Goal: Check status: Check status

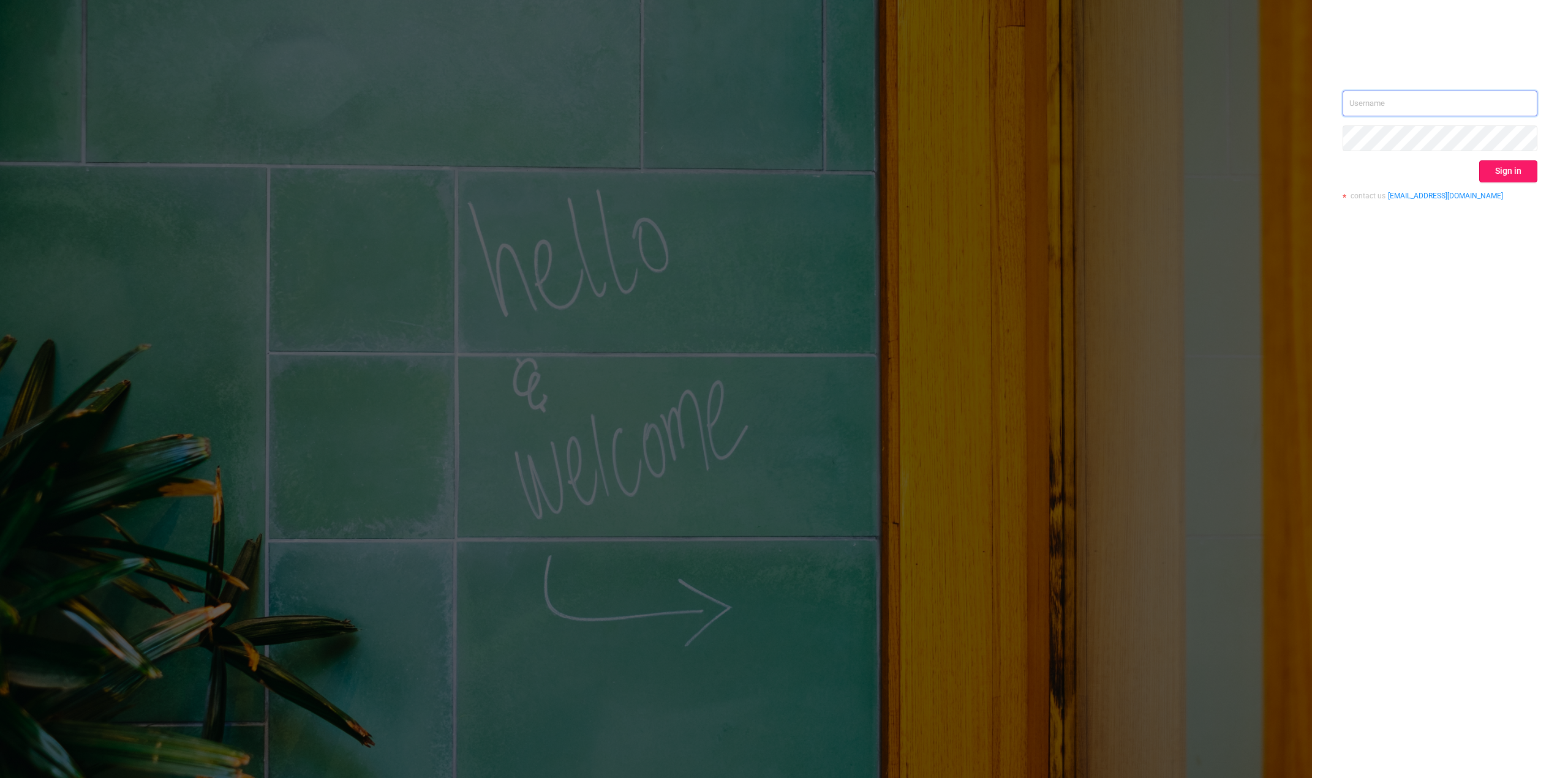
type input "[PERSON_NAME][EMAIL_ADDRESS][DOMAIN_NAME]"
click at [1493, 166] on button "Sign in" at bounding box center [1508, 171] width 58 height 22
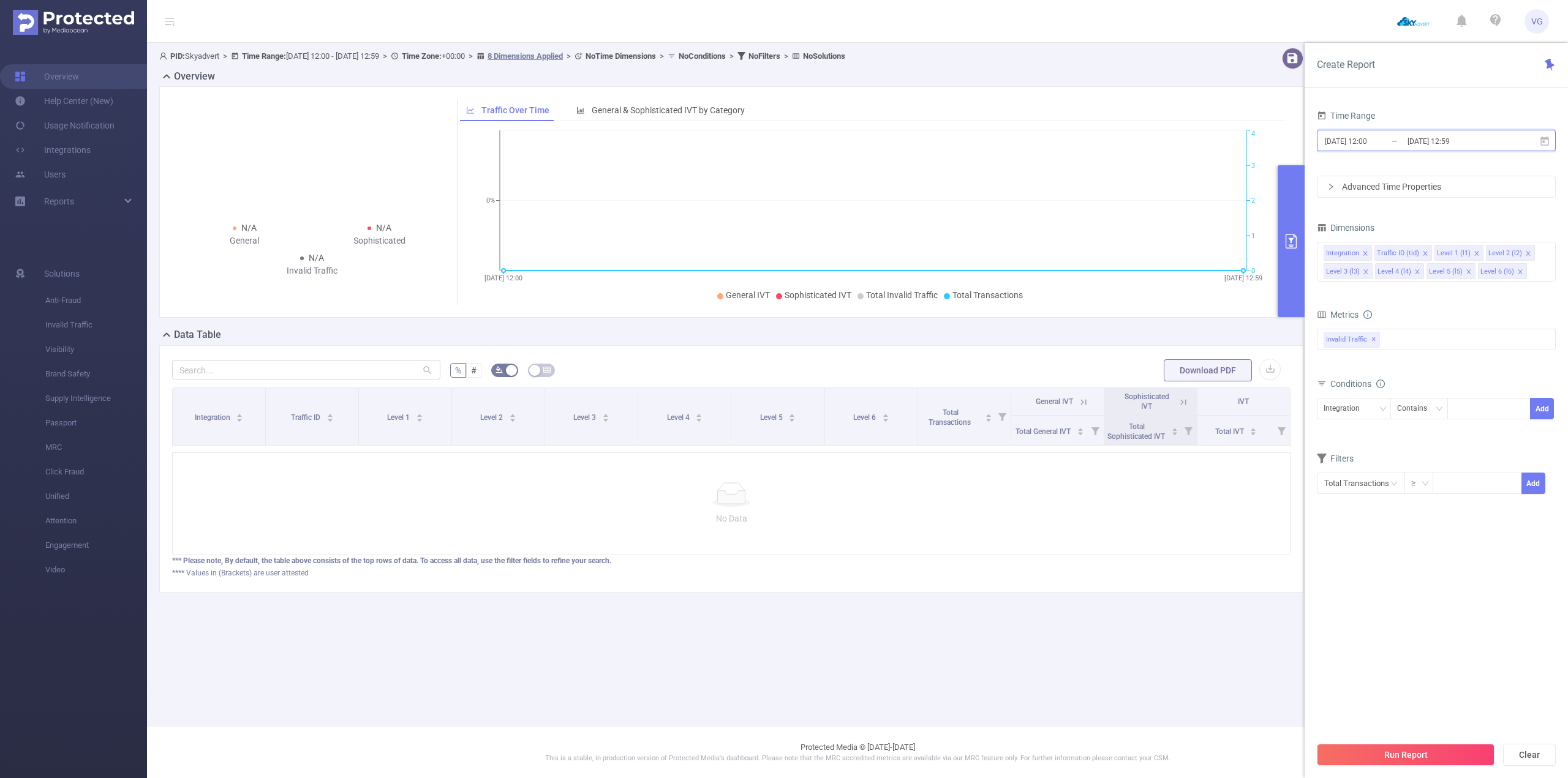
click at [1543, 146] on icon at bounding box center [1545, 141] width 11 height 11
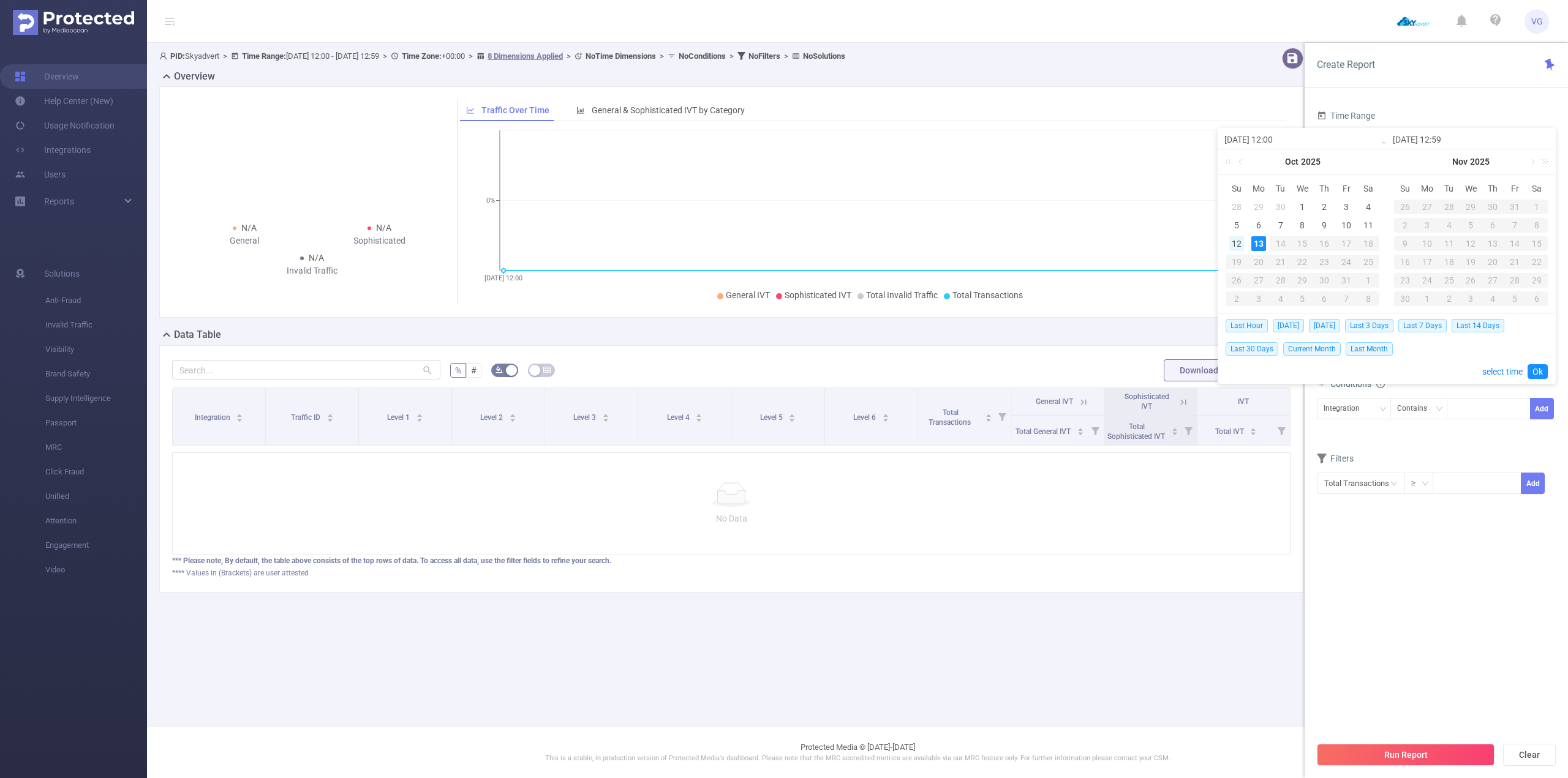
click at [1233, 245] on div "12" at bounding box center [1237, 244] width 15 height 15
type input "[DATE] 12:00"
type input "[DATE] 12:59"
type input "[DATE] 12:00"
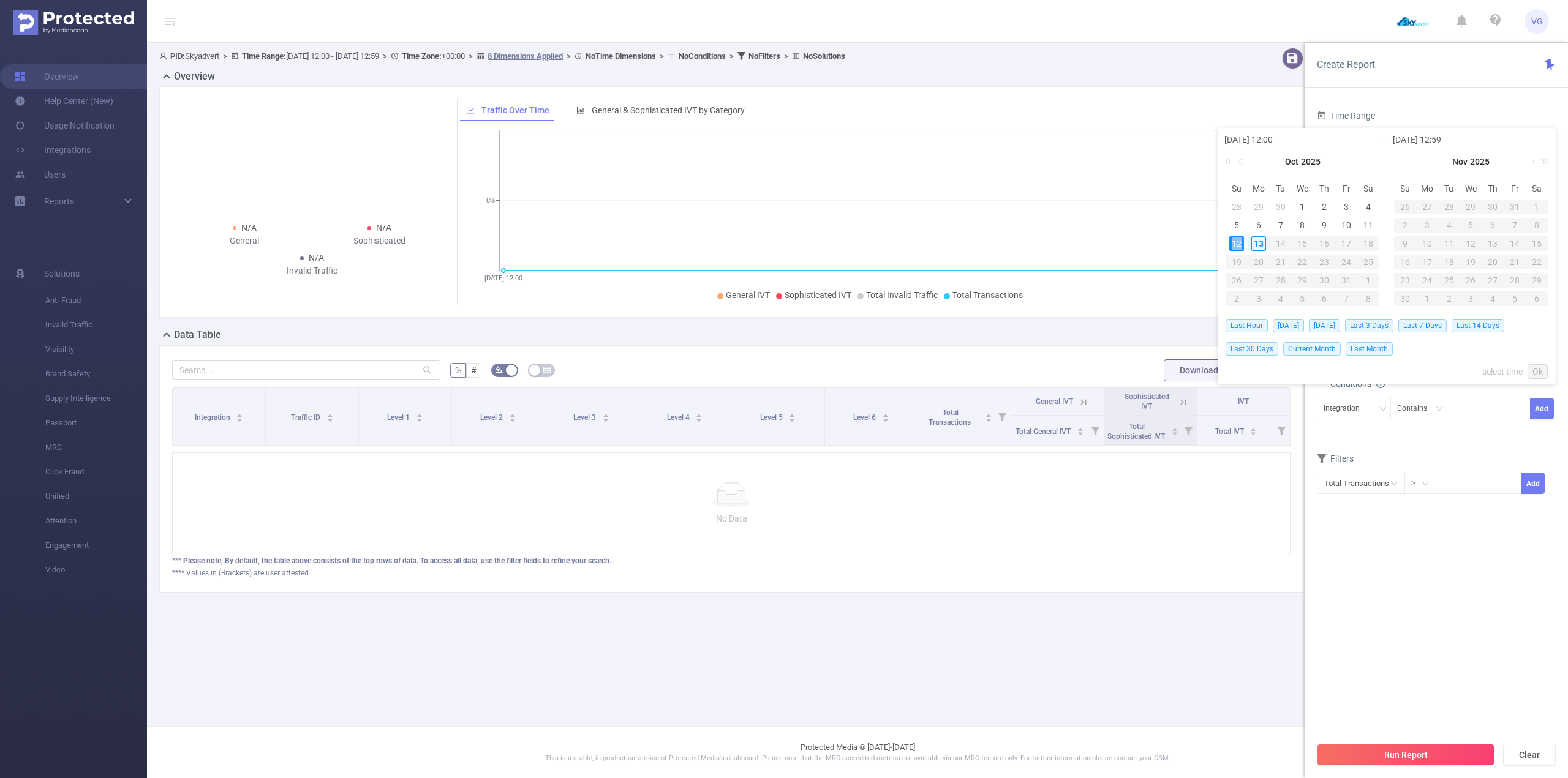
type input "[DATE] 12:59"
click at [1369, 671] on section "Time Range [DATE] 12:00 _ [DATE] 12:59 Advanced Time Properties Dimensions Inte…" at bounding box center [1436, 421] width 239 height 628
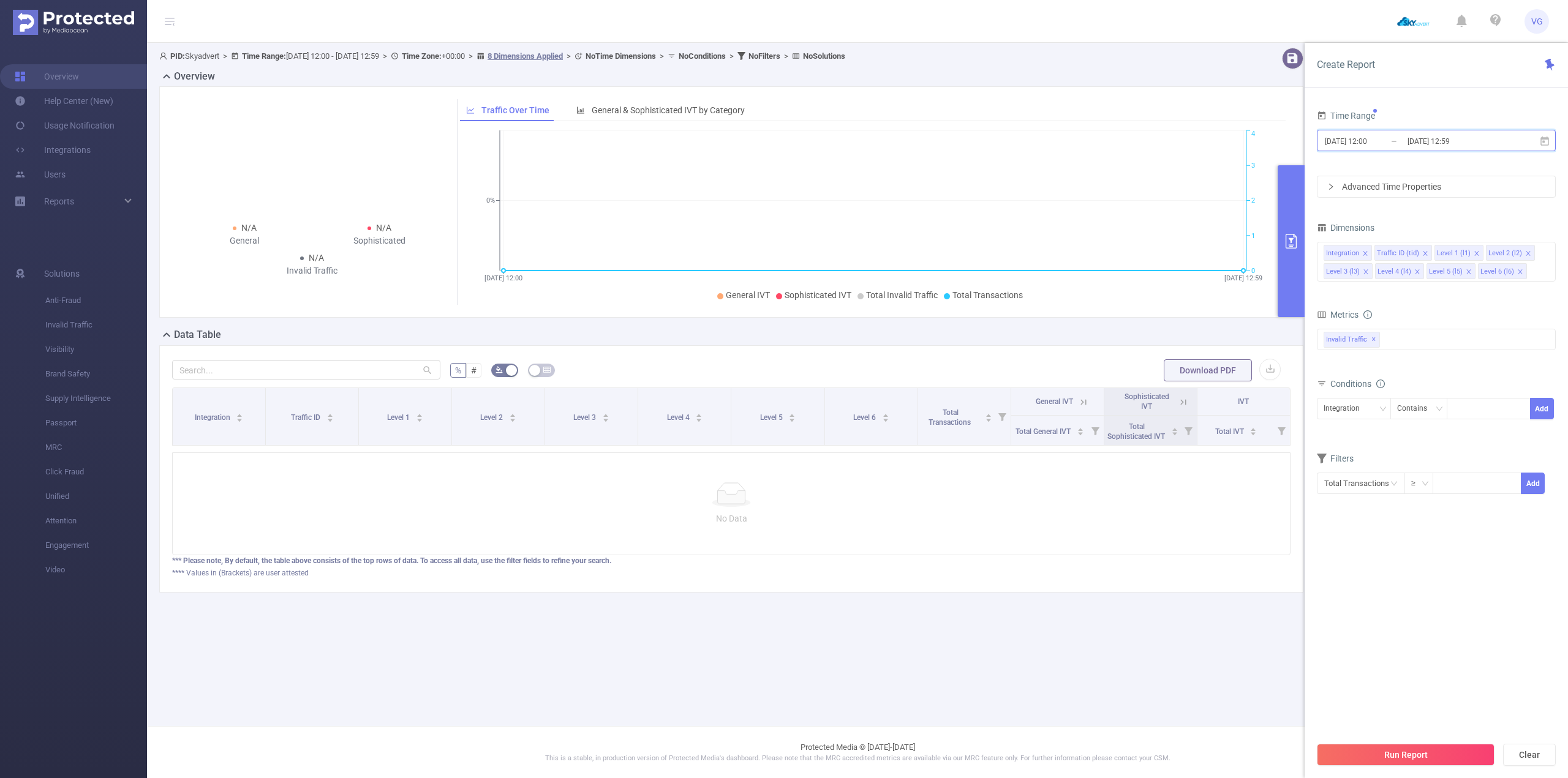
click at [1550, 137] on icon at bounding box center [1545, 141] width 11 height 11
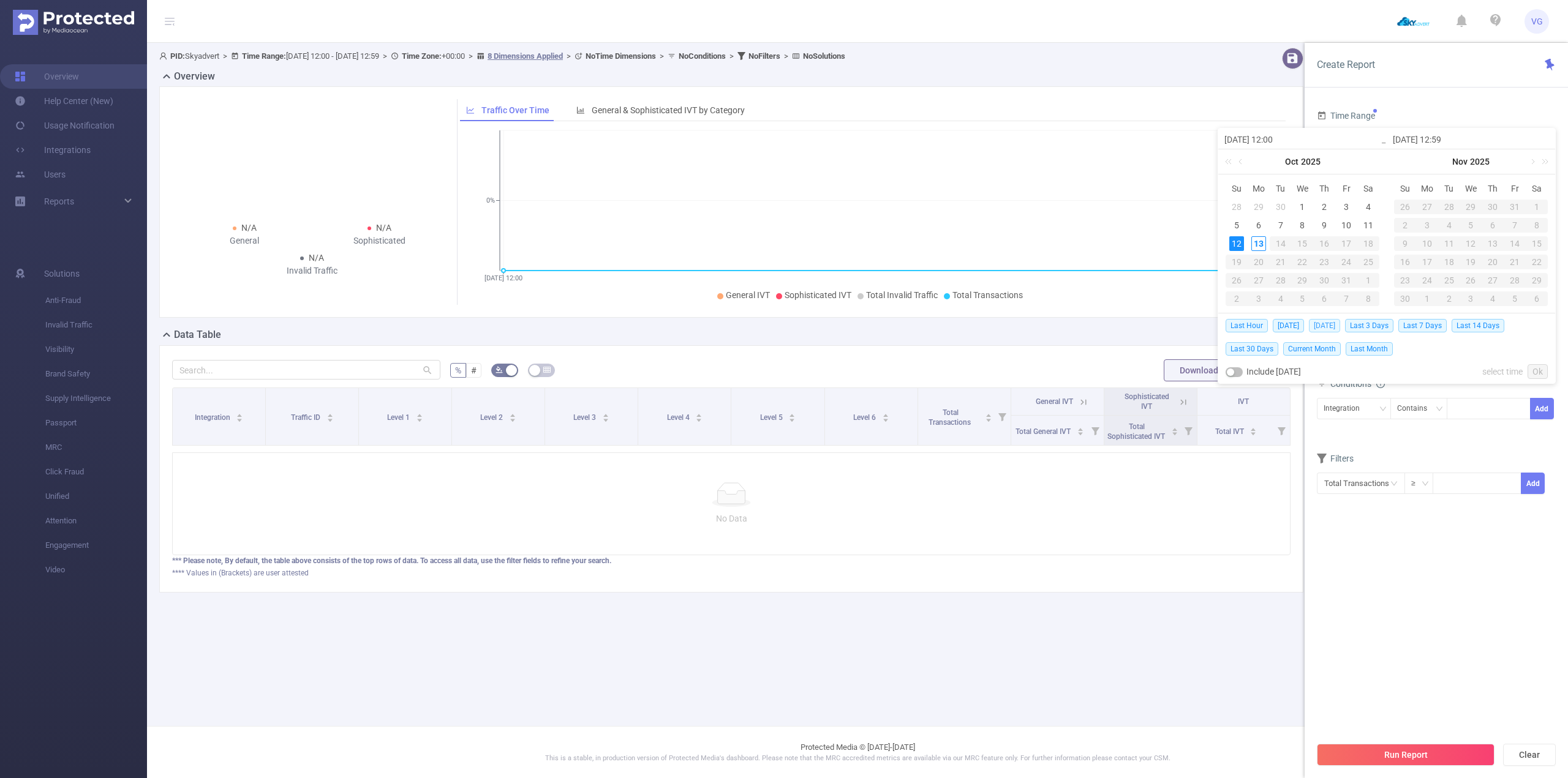
click at [1326, 324] on span "[DATE]" at bounding box center [1325, 326] width 31 height 14
type input "[DATE] 00:00"
type input "[DATE] 23:59"
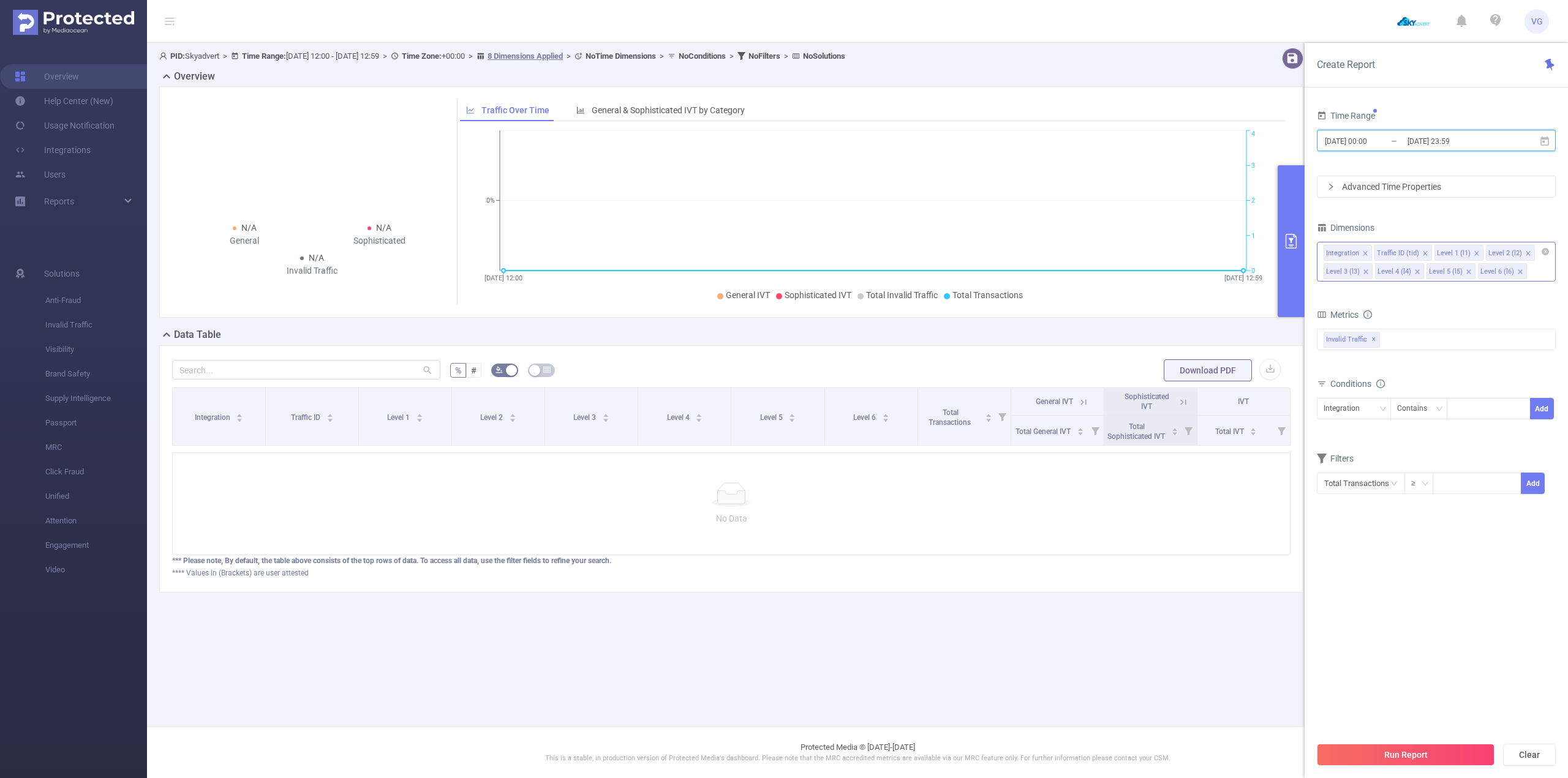
click at [1362, 252] on icon "icon: close" at bounding box center [1365, 253] width 6 height 6
click at [1373, 252] on icon "icon: close" at bounding box center [1374, 253] width 6 height 6
click at [1373, 252] on div "Level 1 (l1) Level 2 (l2) Level 3 (l3) Level 4 (l4) Level 5 (l5) Level 6 (l6)" at bounding box center [1436, 253] width 225 height 20
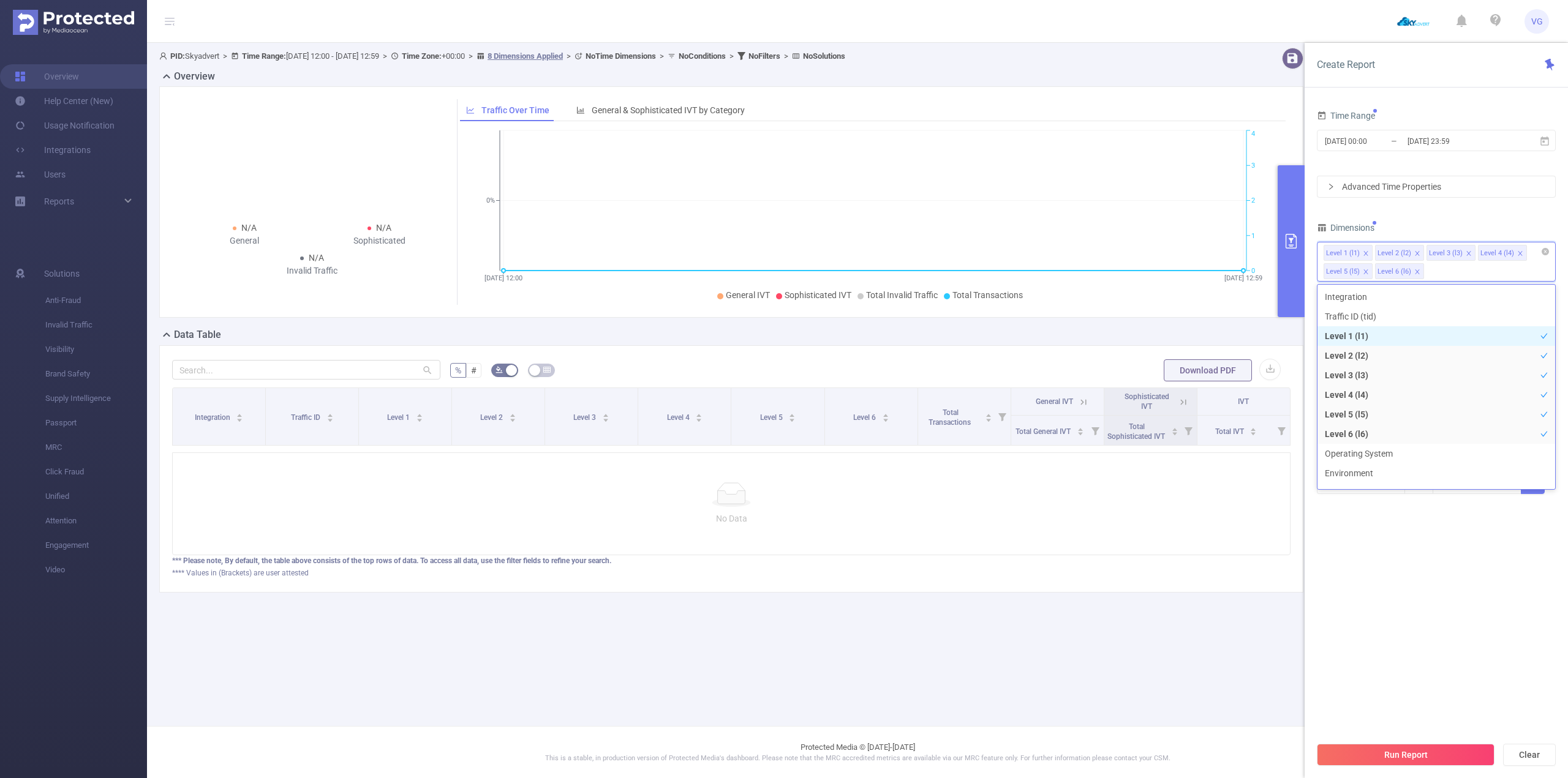
click at [1366, 252] on icon "icon: close" at bounding box center [1365, 253] width 4 height 4
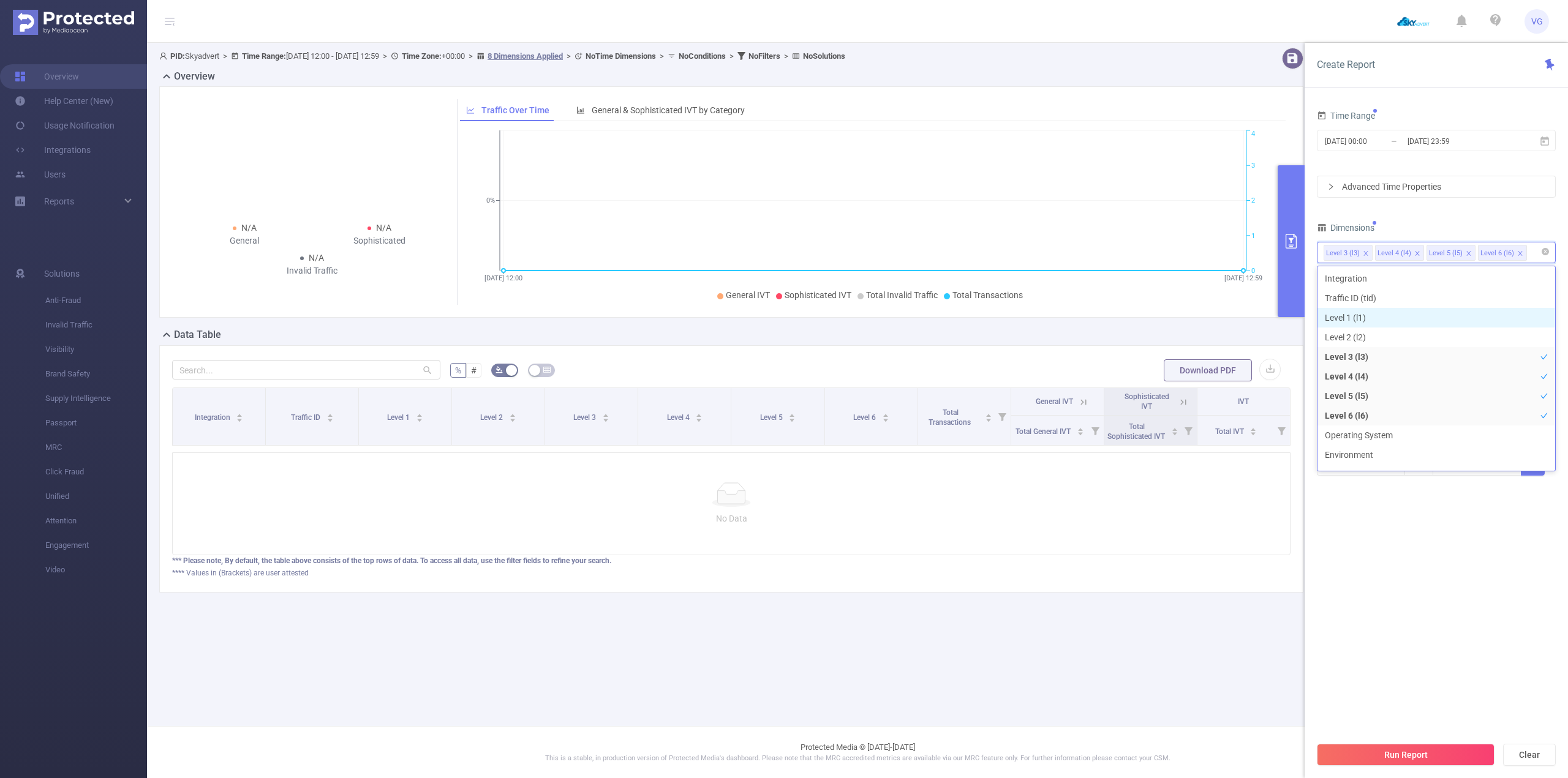
click at [1414, 251] on icon "icon: close" at bounding box center [1417, 253] width 6 height 6
click at [1413, 251] on div "Level 3 (l3) Level 6 (l6)" at bounding box center [1436, 253] width 225 height 20
click at [1414, 251] on icon "icon: close" at bounding box center [1417, 253] width 6 height 6
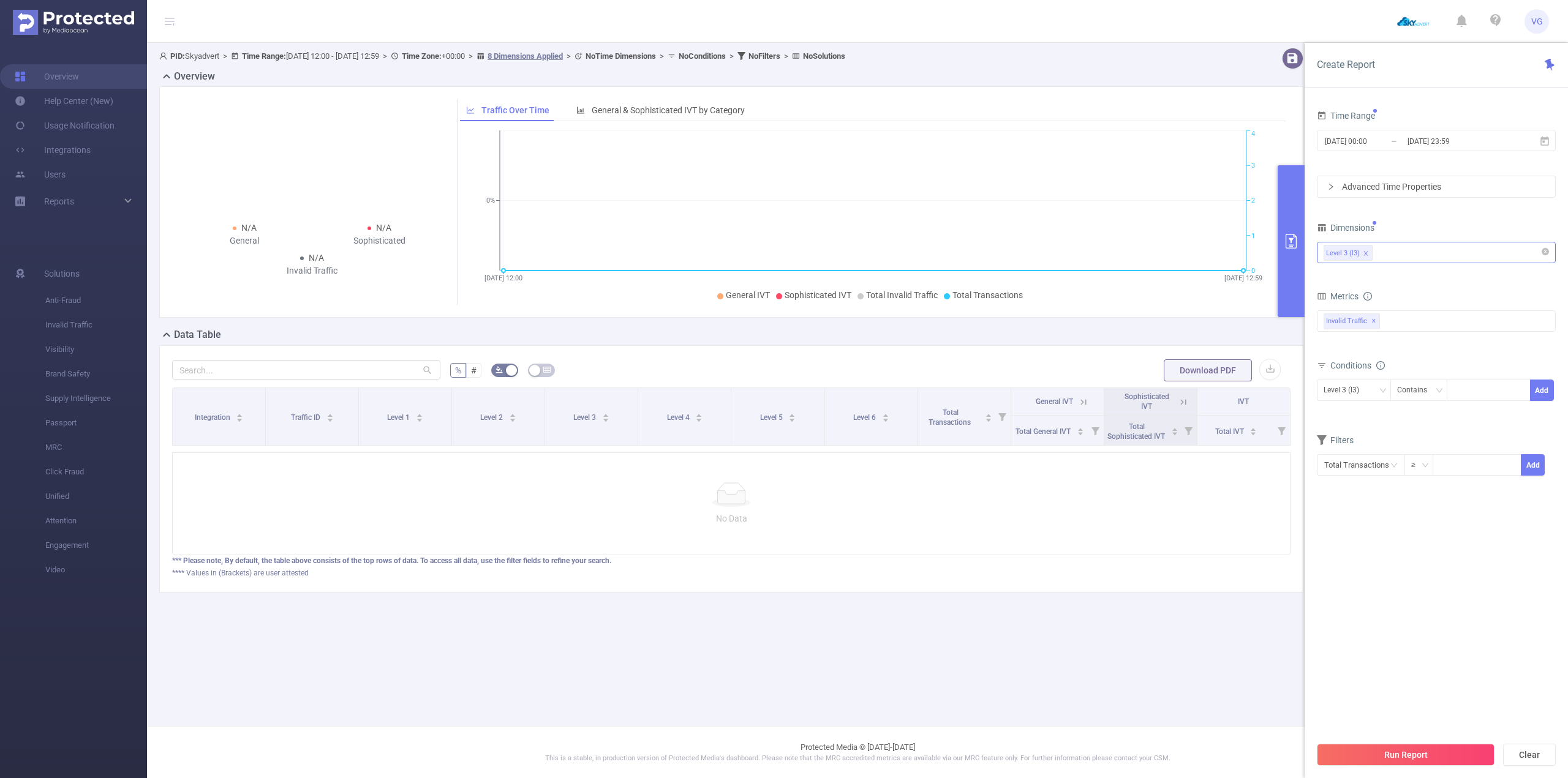
click at [1419, 226] on div "Dimensions" at bounding box center [1436, 230] width 239 height 20
click at [1400, 325] on div "Invalid Traffic ✕" at bounding box center [1436, 320] width 239 height 21
click at [1397, 328] on span "Anti-Fraud" at bounding box center [1449, 327] width 210 height 16
click at [1426, 273] on form "Dimensions Level 3 (l3) Metrics bp_total bp_adult bp_arms bp_crime bp_death_inj…" at bounding box center [1436, 355] width 239 height 273
click at [1473, 387] on div at bounding box center [1488, 391] width 70 height 20
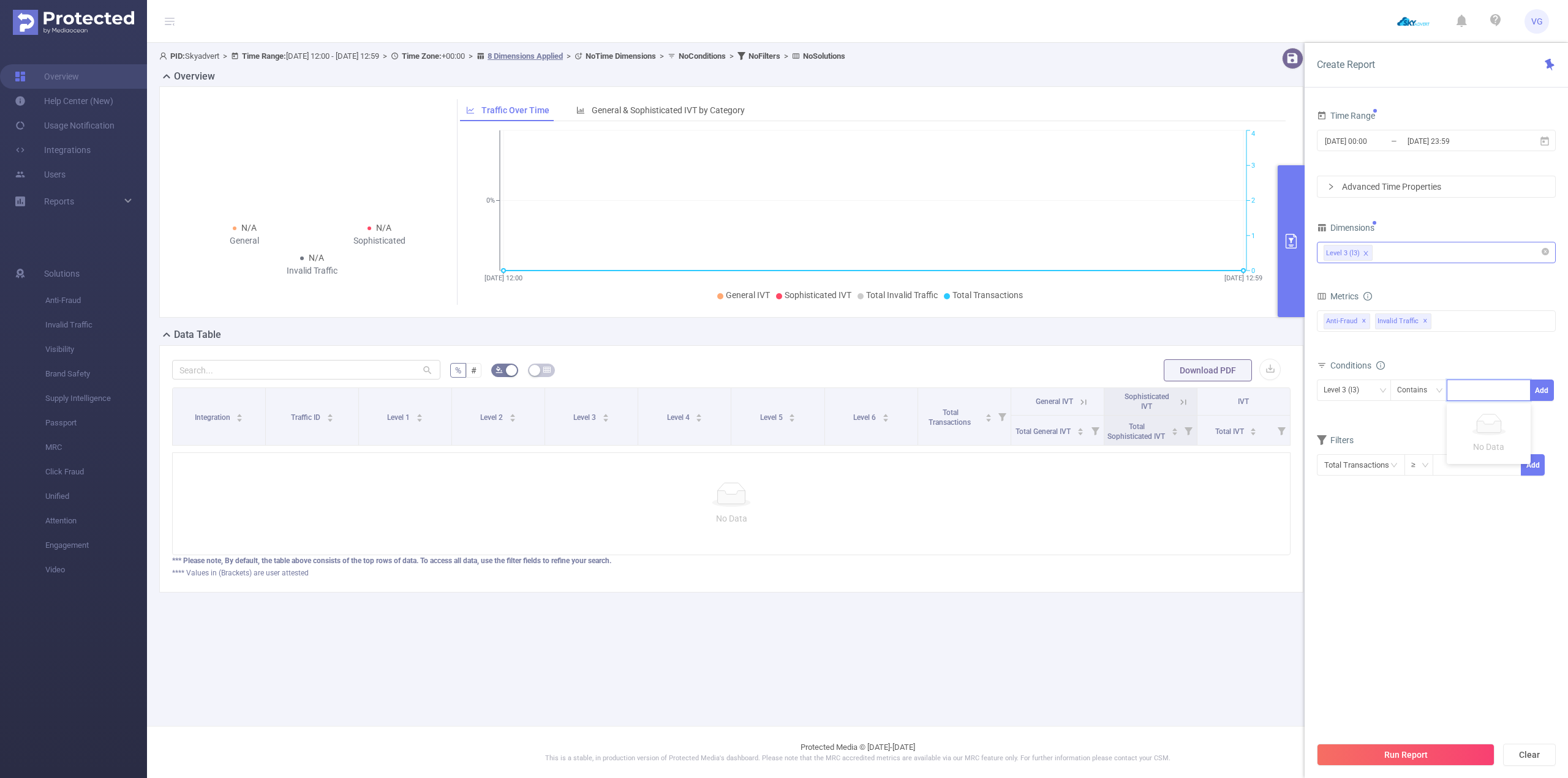
paste input "[DOMAIN_NAME]"
type input "[DOMAIN_NAME]"
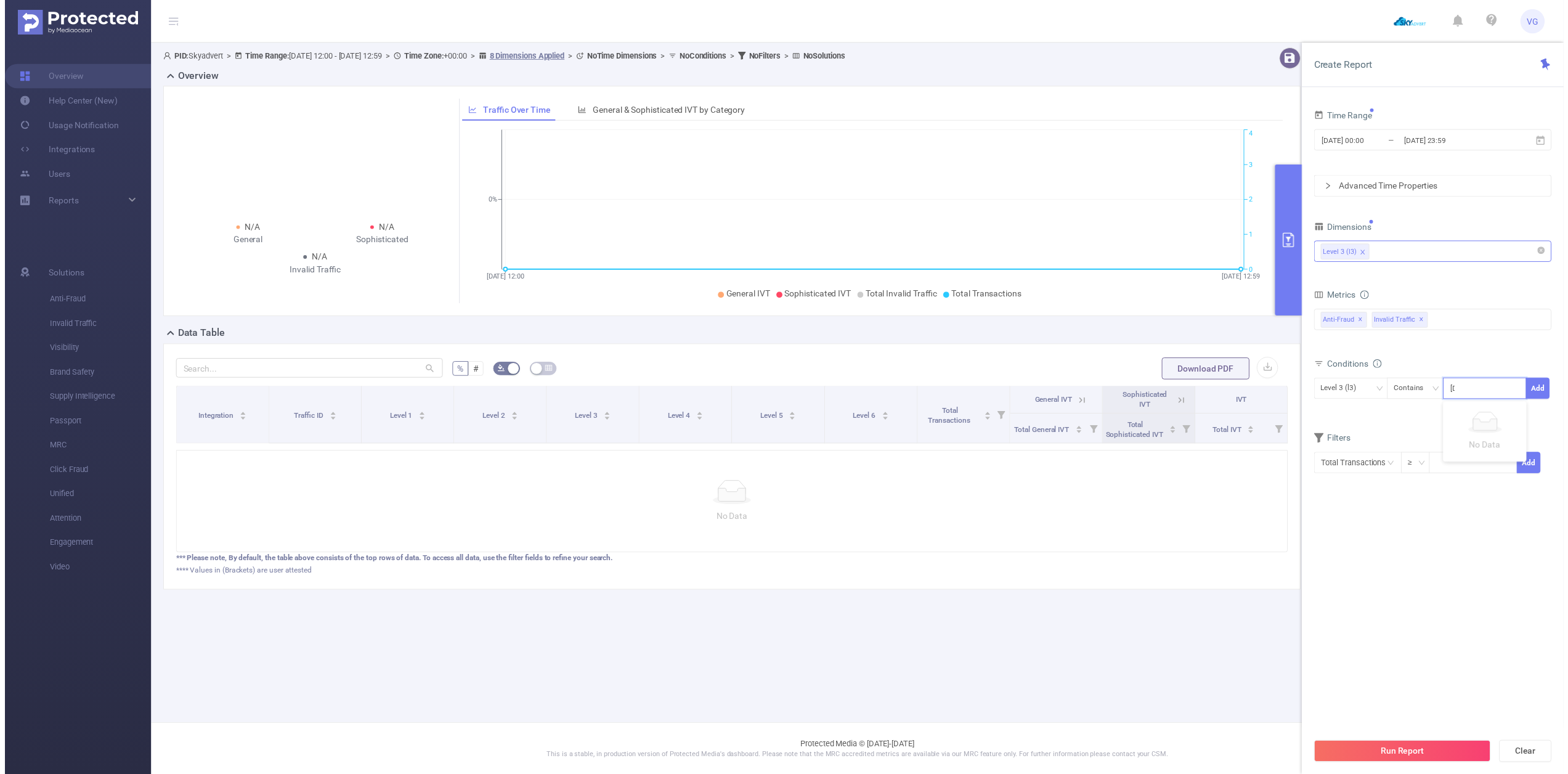
scroll to position [0, 32]
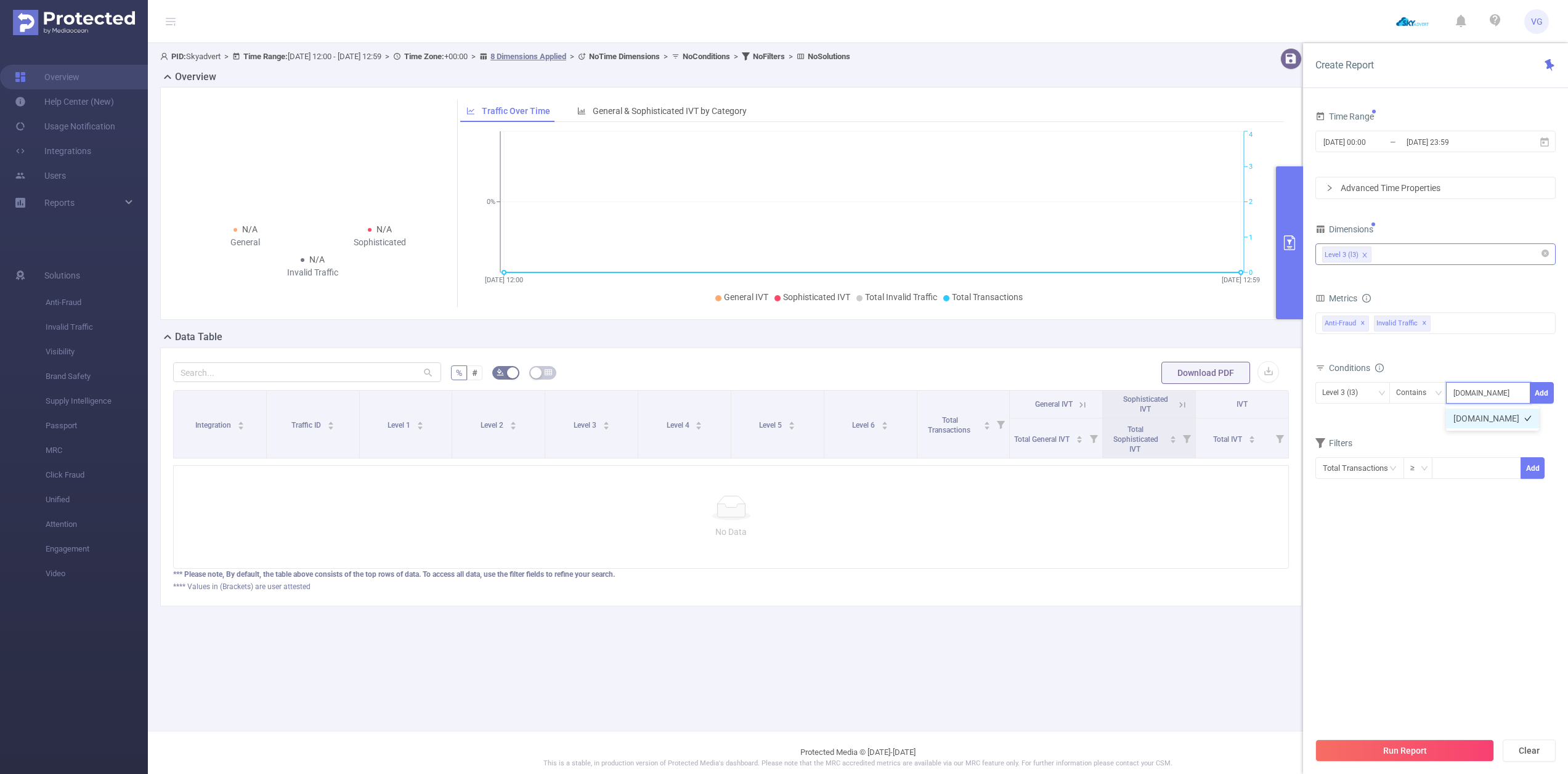
click at [1494, 414] on li "[DOMAIN_NAME]" at bounding box center [1492, 418] width 93 height 20
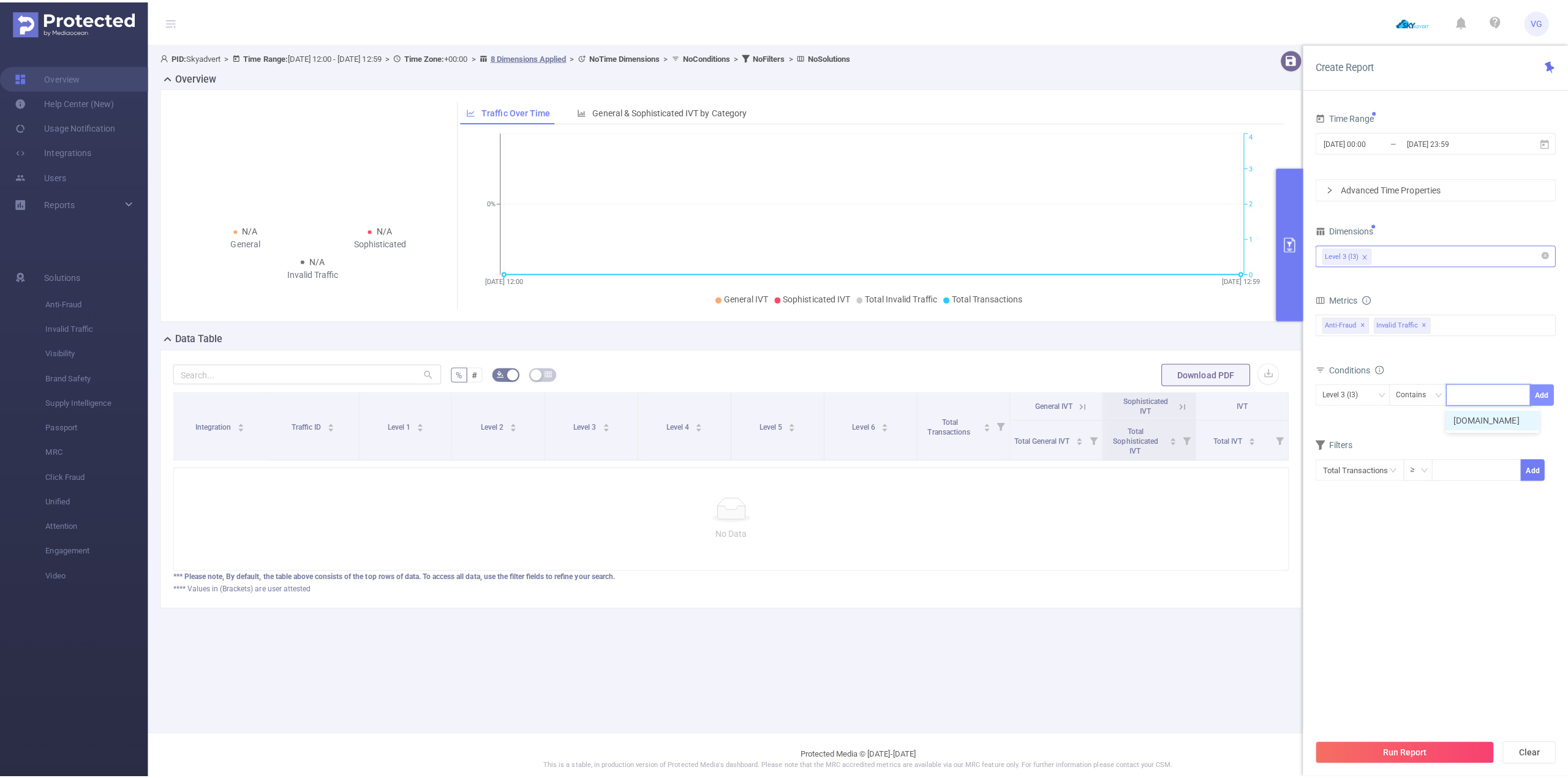
scroll to position [0, 0]
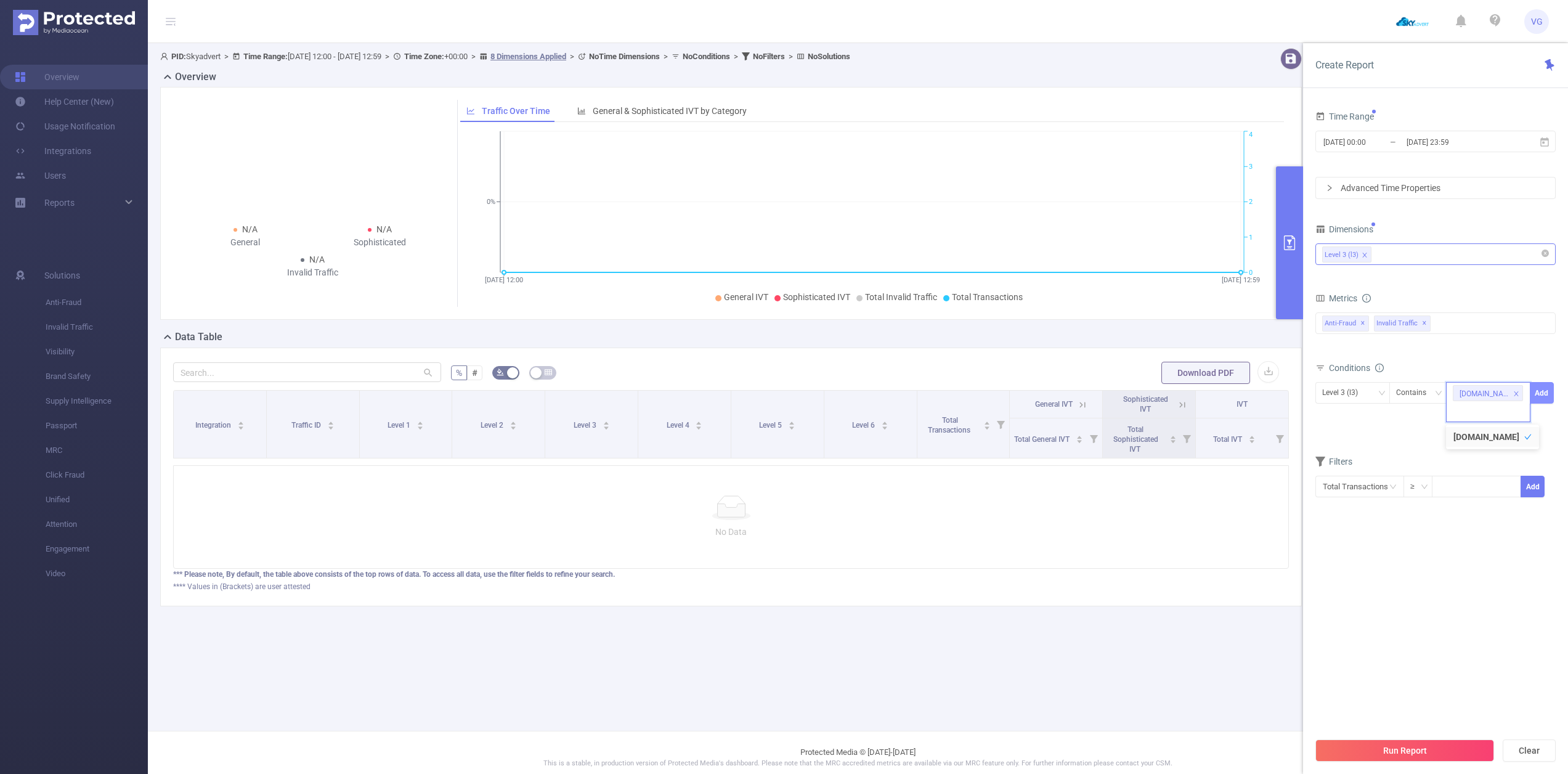
click at [1550, 388] on button "Add" at bounding box center [1542, 392] width 24 height 21
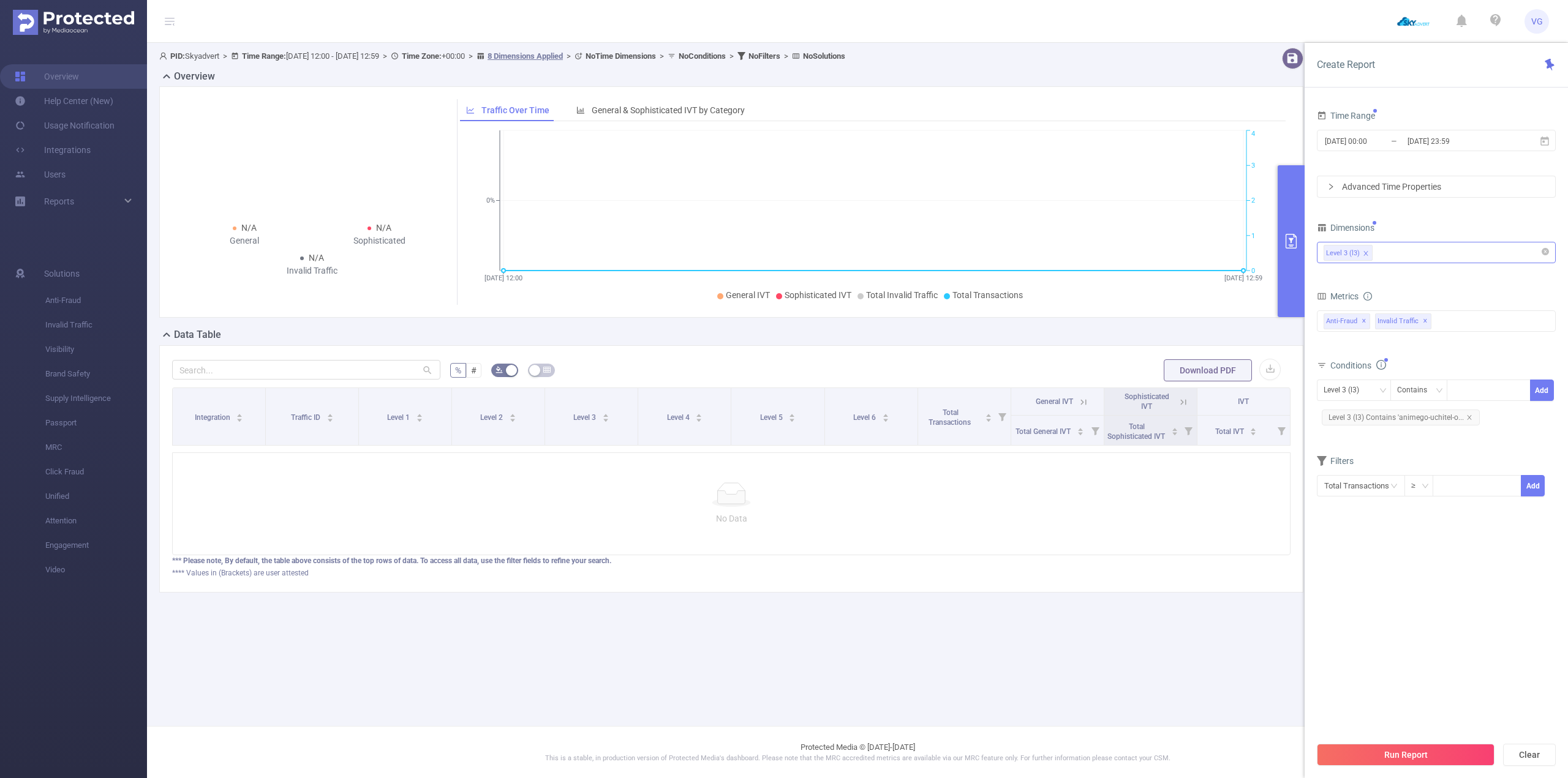
drag, startPoint x: 1332, startPoint y: 626, endPoint x: 1336, endPoint y: 643, distance: 17.5
click at [1332, 628] on section "Time Range [DATE] 00:00 _ [DATE] 23:59 Advanced Time Properties Dimensions Leve…" at bounding box center [1436, 421] width 239 height 628
click at [1395, 760] on button "Run Report" at bounding box center [1405, 755] width 178 height 22
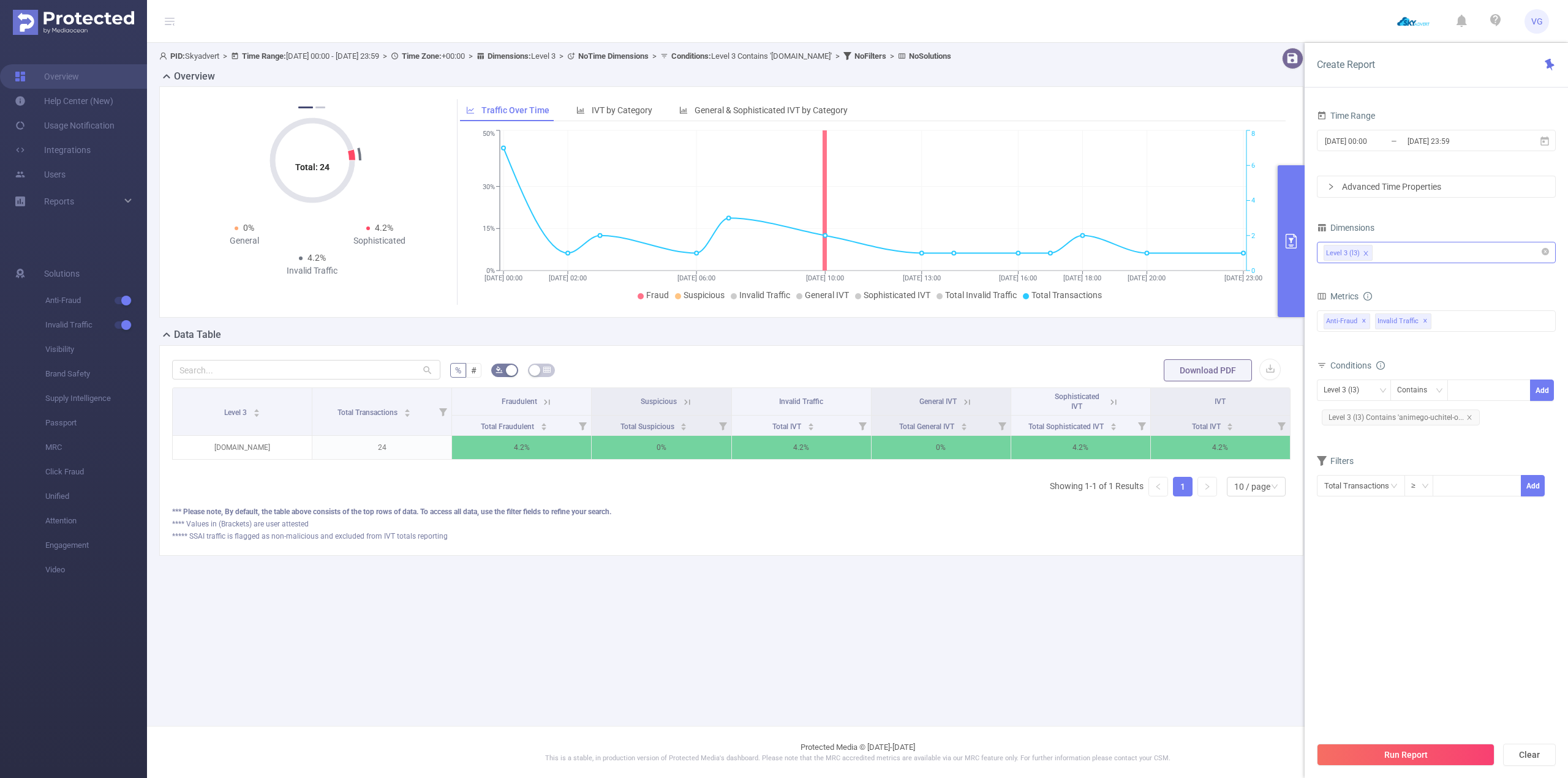
scroll to position [0, 3]
drag, startPoint x: 929, startPoint y: 464, endPoint x: 849, endPoint y: 467, distance: 80.1
click at [865, 466] on div "Level 3 Total Transactions Fraudulent Suspicious Invalid Traffic General IVT So…" at bounding box center [731, 427] width 1118 height 80
click at [549, 398] on icon at bounding box center [547, 402] width 11 height 11
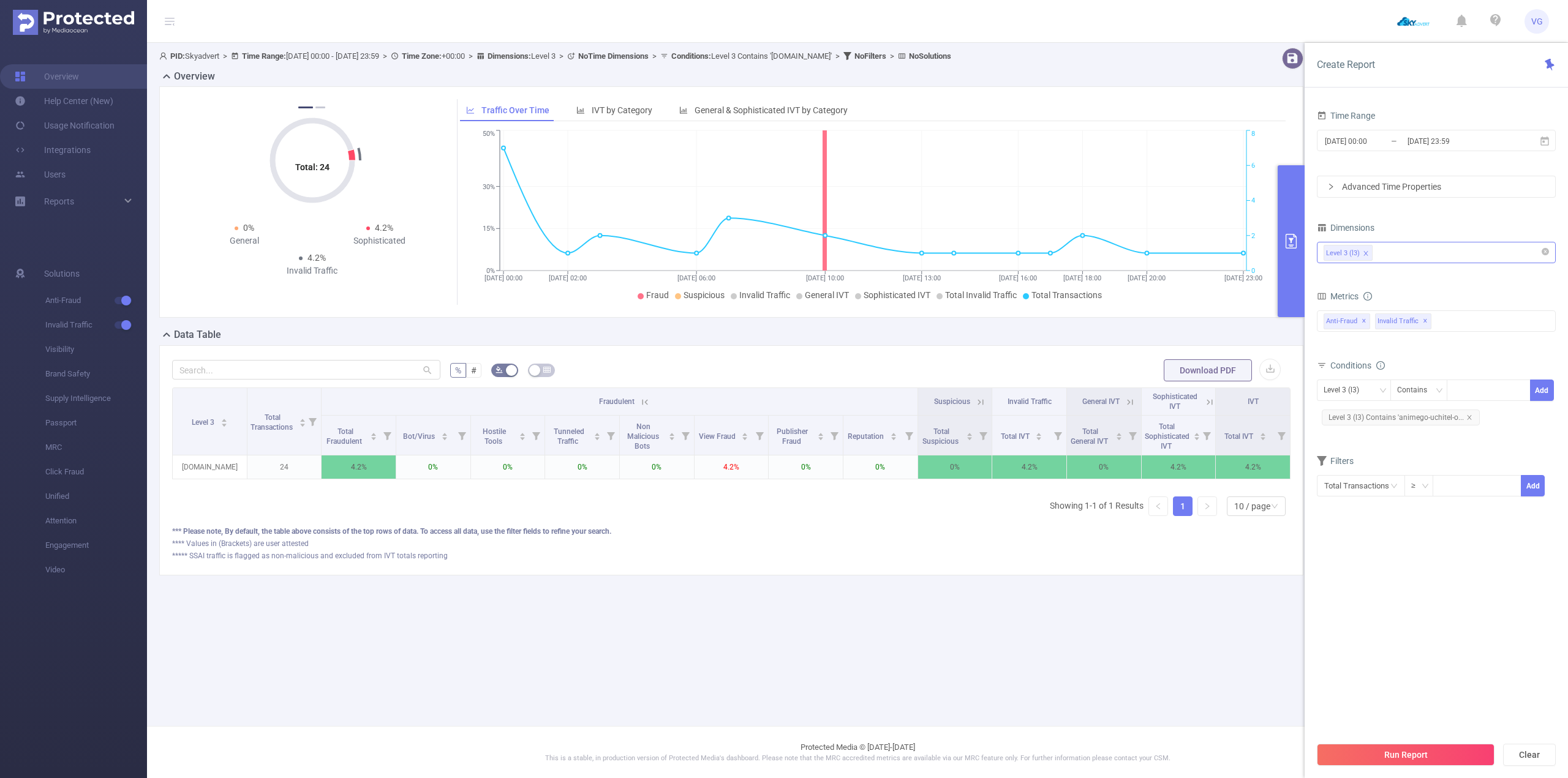
click at [647, 401] on icon at bounding box center [645, 402] width 11 height 11
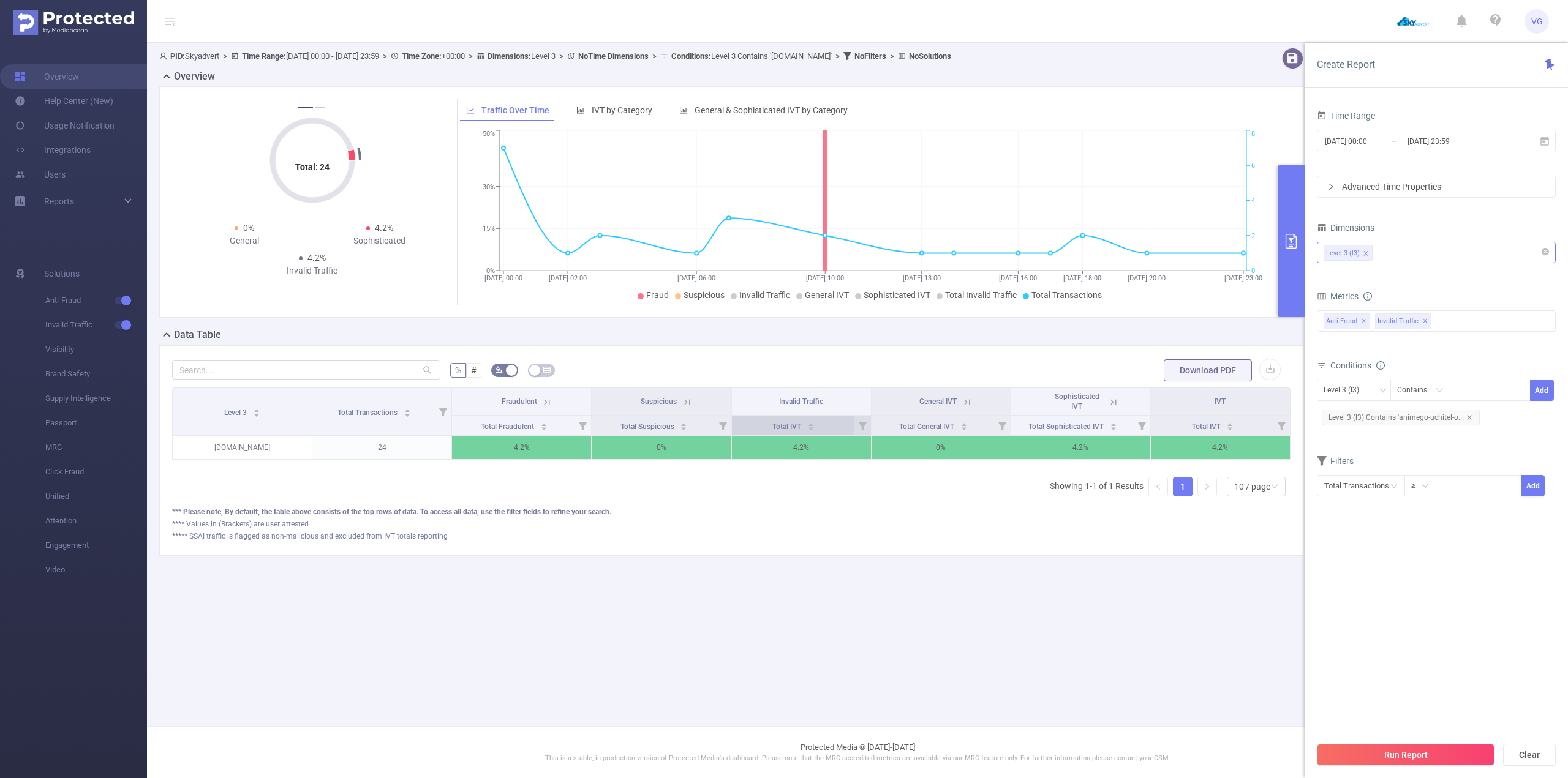
click at [814, 428] on icon "icon: caret-down" at bounding box center [810, 429] width 7 height 7
click at [812, 425] on icon "icon: caret-up" at bounding box center [810, 424] width 5 height 3
click at [871, 581] on div "PID: Skyadvert > Time Range: [DATE] 00:00 - [DATE] 23:59 > Time Zone: +00:00 > …" at bounding box center [736, 311] width 1179 height 538
click at [974, 404] on th "General IVT" at bounding box center [941, 402] width 139 height 27
click at [1111, 400] on icon at bounding box center [1114, 402] width 11 height 11
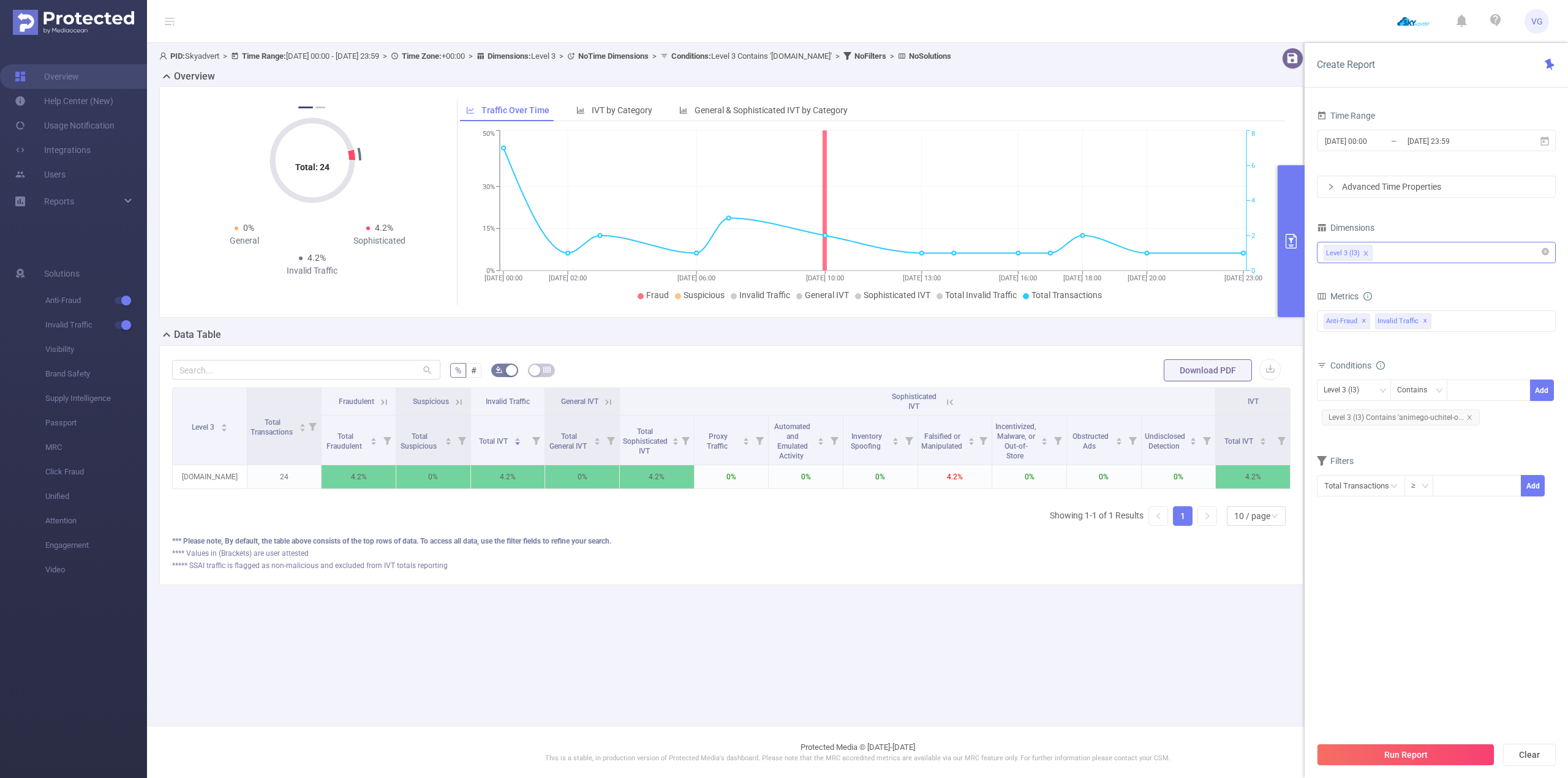
click at [952, 402] on icon at bounding box center [950, 402] width 11 height 11
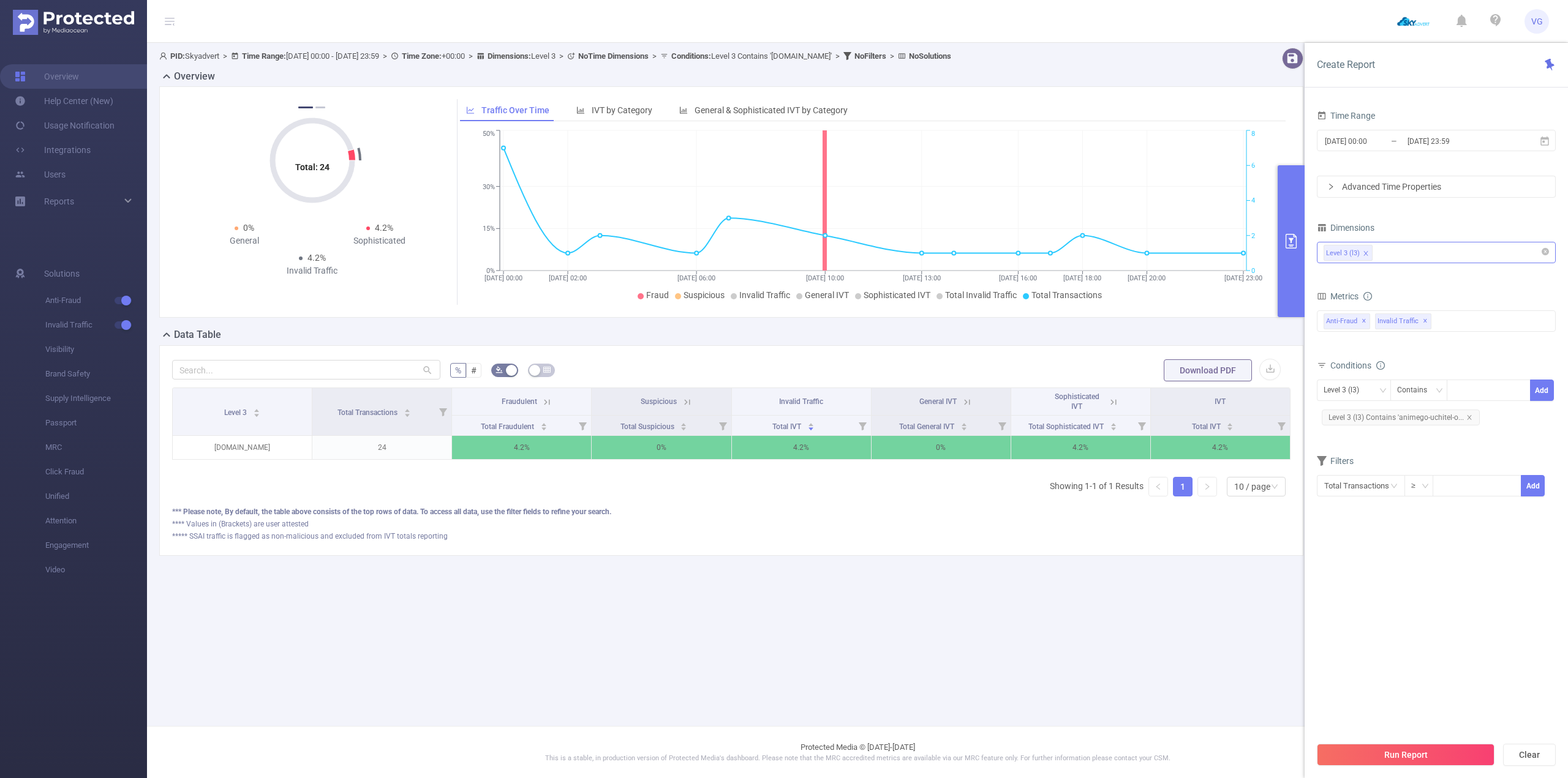
click at [868, 596] on main "PID: Skyadvert > Time Range: [DATE] 00:00 - [DATE] 23:59 > Time Zone: +00:00 > …" at bounding box center [857, 363] width 1421 height 726
click at [861, 616] on main "PID: Skyadvert > Time Range: [DATE] 00:00 - [DATE] 23:59 > Time Zone: +00:00 > …" at bounding box center [857, 363] width 1421 height 726
drag, startPoint x: 844, startPoint y: 626, endPoint x: 874, endPoint y: 414, distance: 214.1
click at [842, 629] on main "PID: Skyadvert > Time Range: [DATE] 00:00 - [DATE] 23:59 > Time Zone: +00:00 > …" at bounding box center [857, 363] width 1421 height 726
click at [715, 637] on main "PID: Skyadvert > Time Range: [DATE] 00:00 - [DATE] 23:59 > Time Zone: +00:00 > …" at bounding box center [857, 363] width 1421 height 726
